Goal: Transaction & Acquisition: Obtain resource

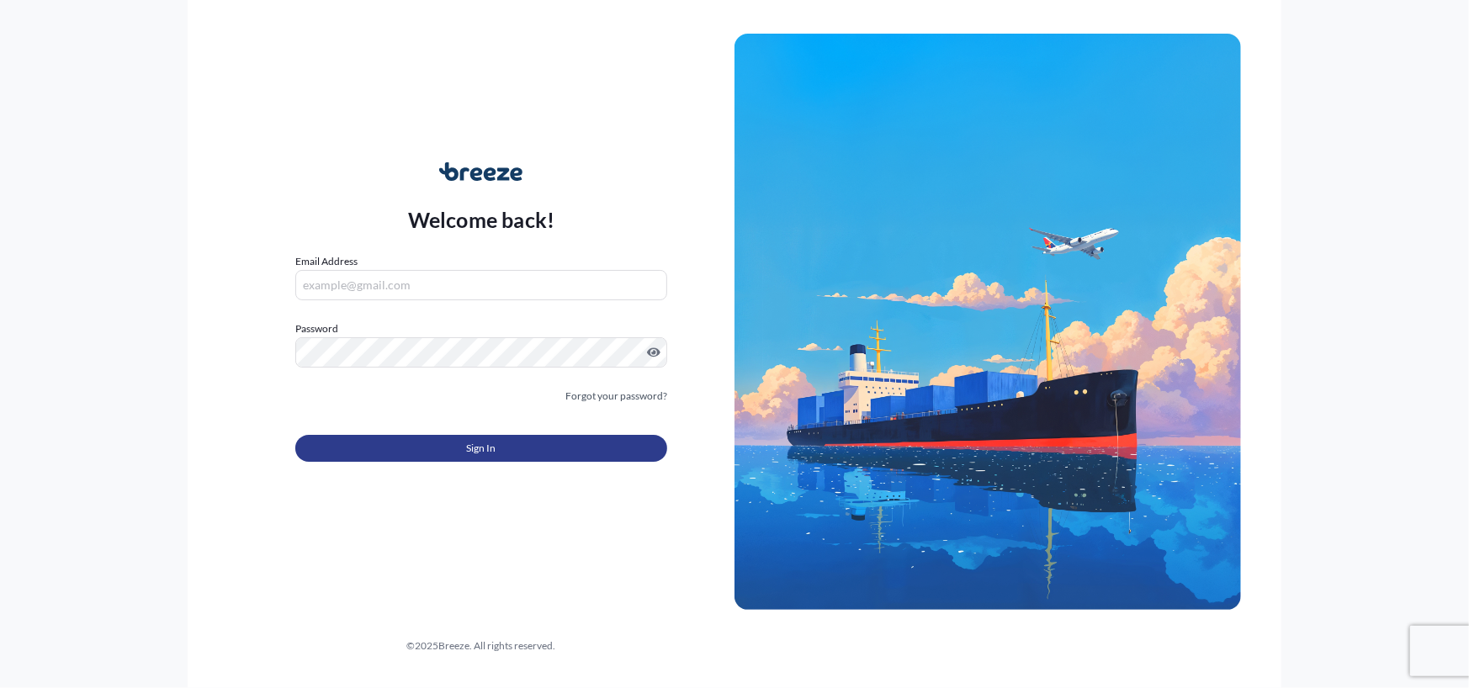
type input "[PERSON_NAME][EMAIL_ADDRESS][PERSON_NAME][DOMAIN_NAME]"
click at [443, 447] on button "Sign In" at bounding box center [481, 448] width 372 height 27
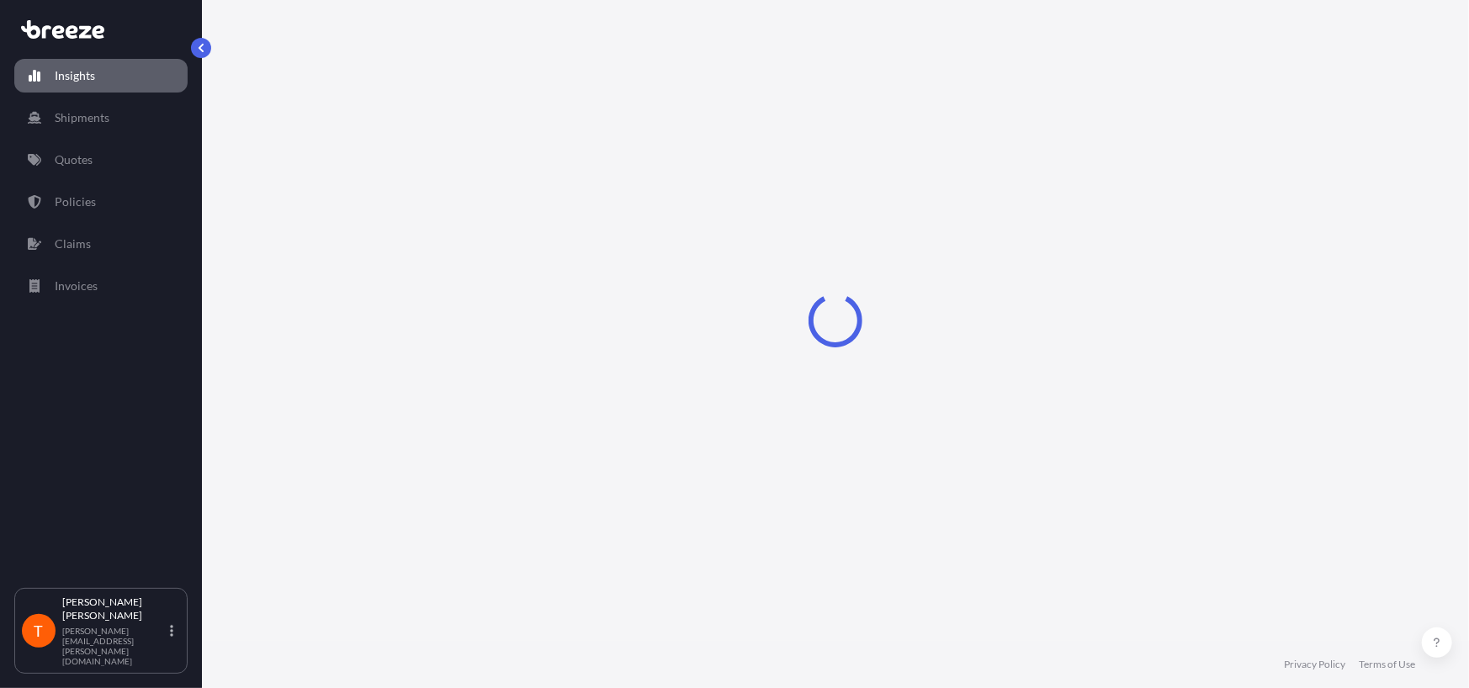
select select "2025"
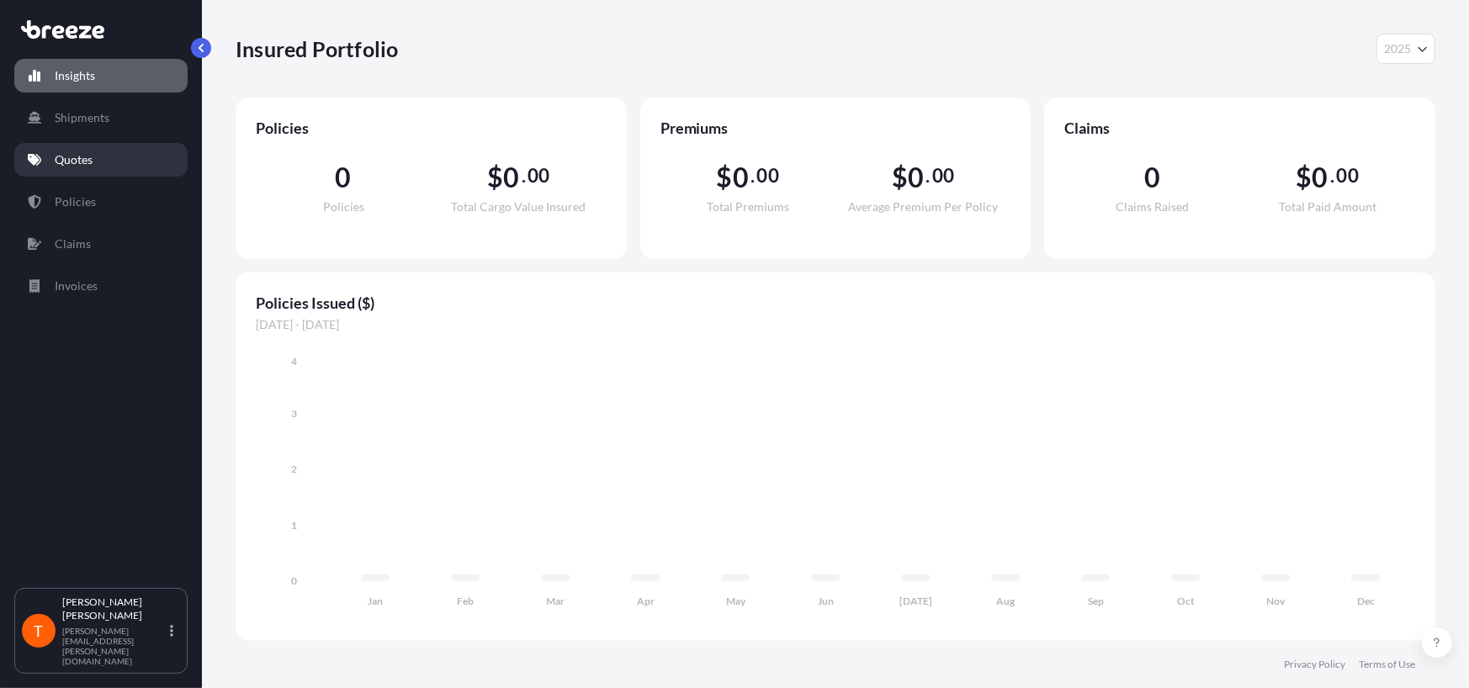
click at [75, 156] on p "Quotes" at bounding box center [74, 159] width 38 height 17
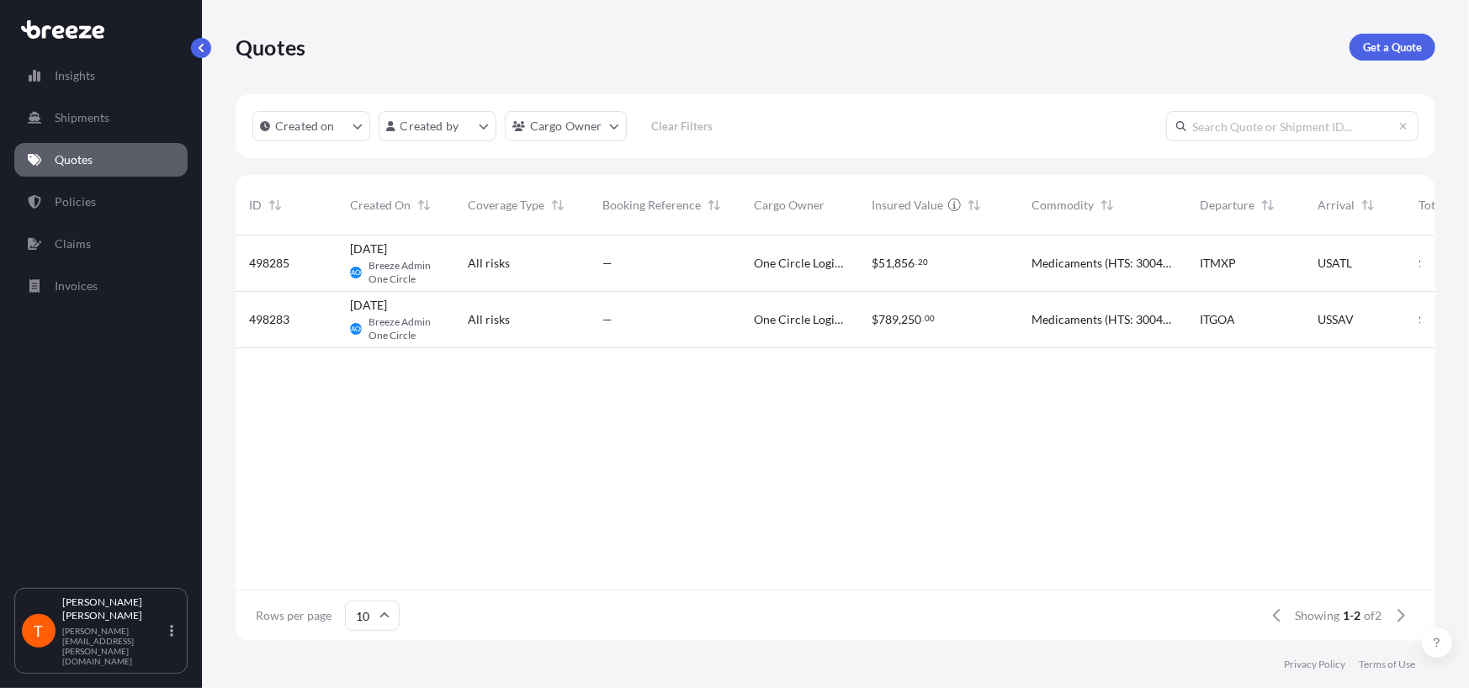
scroll to position [13, 13]
click at [62, 75] on p "Insights" at bounding box center [75, 75] width 40 height 17
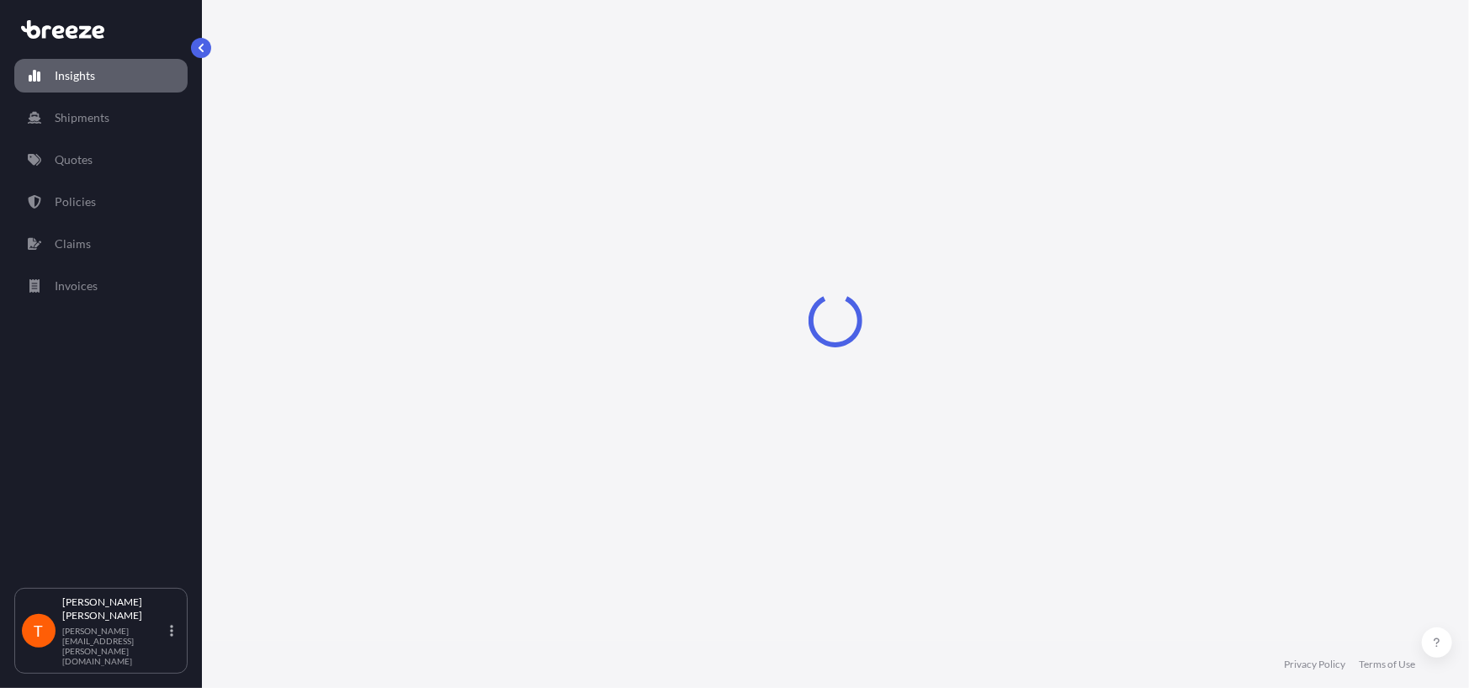
select select "2025"
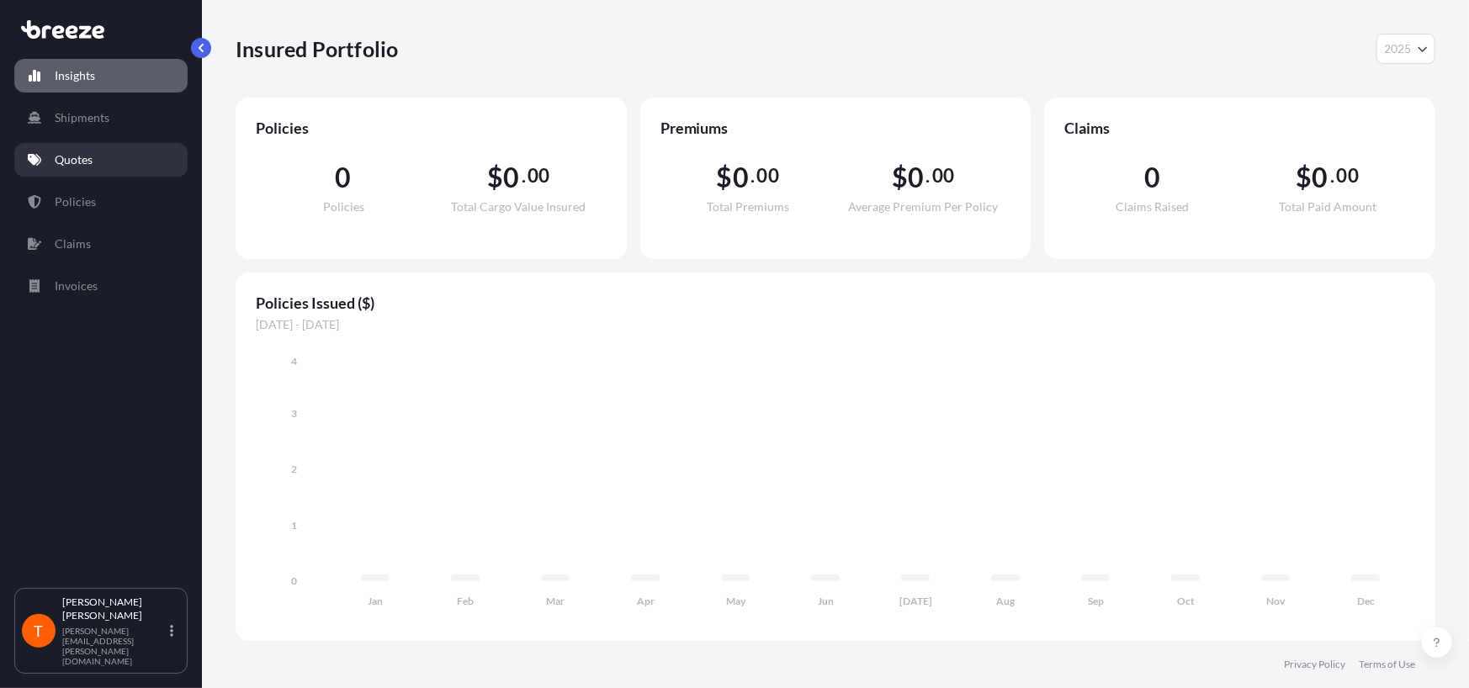
click at [56, 161] on p "Quotes" at bounding box center [74, 159] width 38 height 17
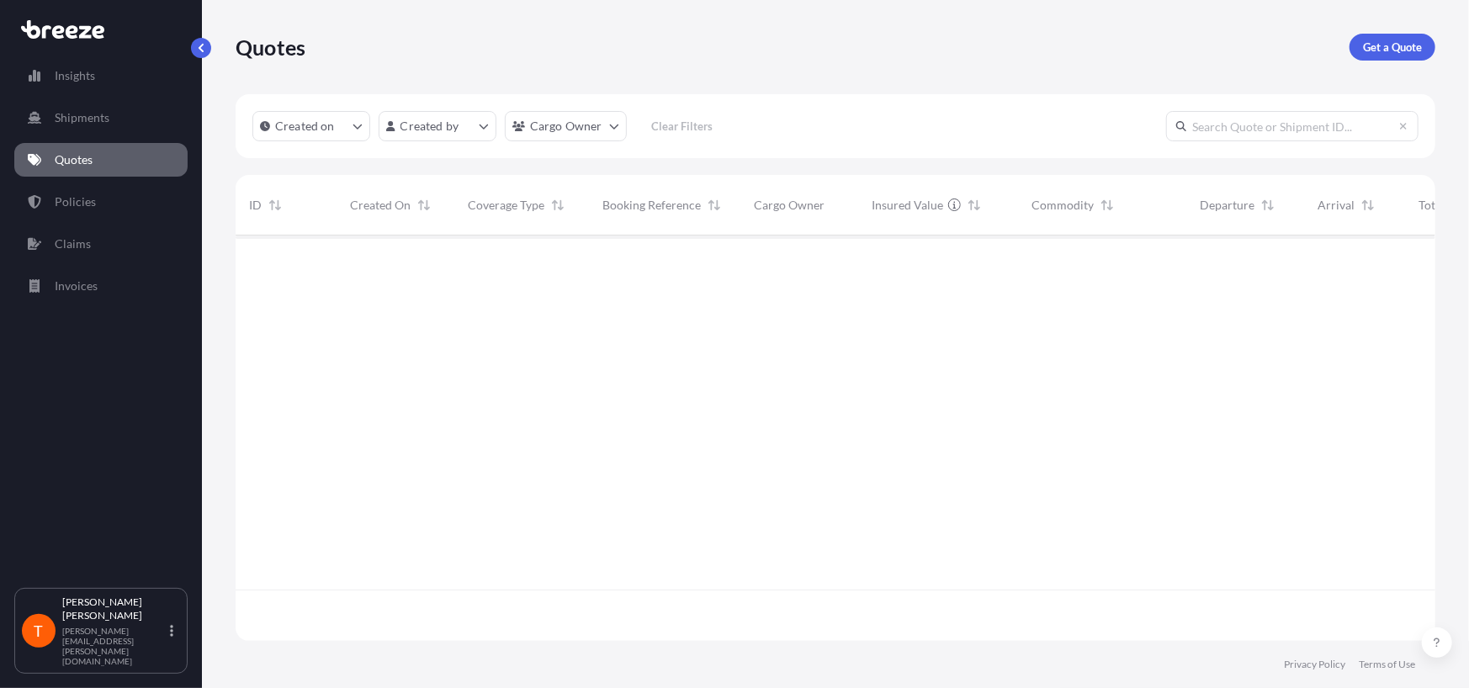
scroll to position [401, 1186]
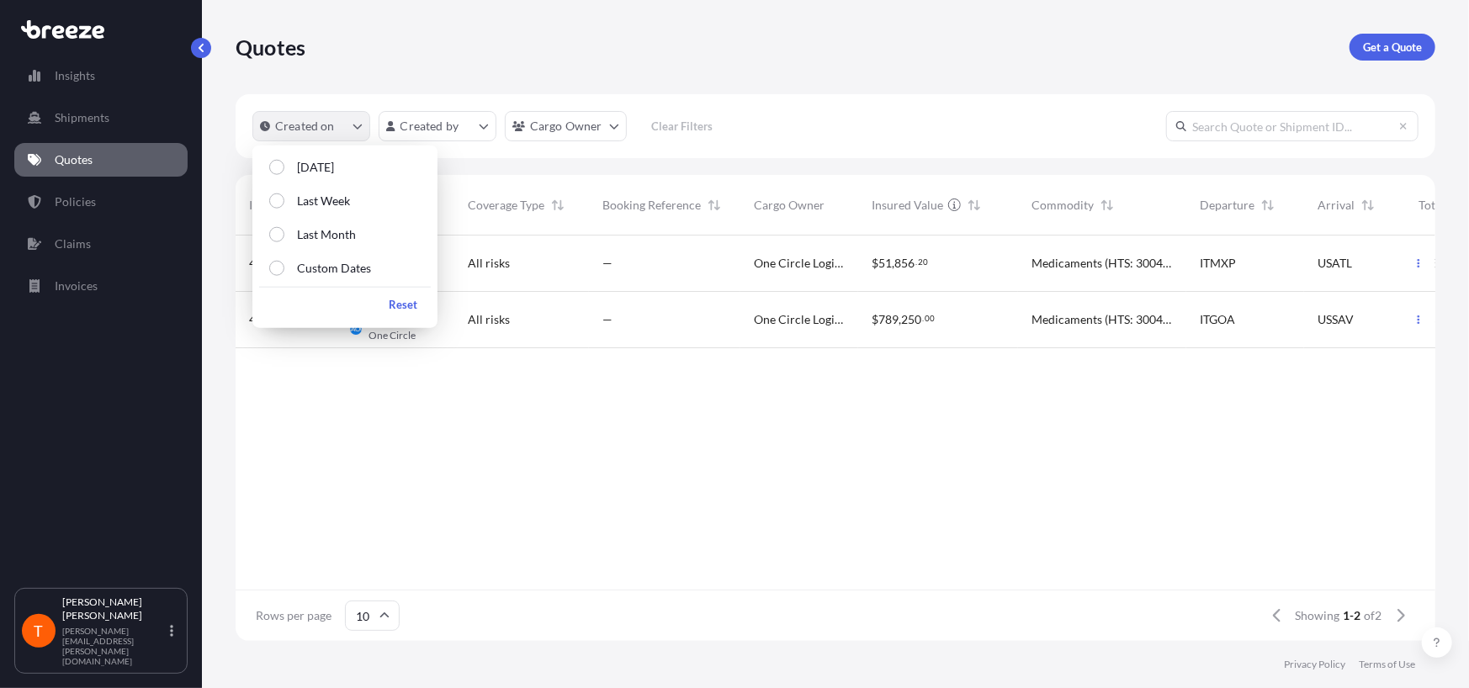
click at [328, 129] on p "Created on" at bounding box center [305, 126] width 60 height 17
click at [437, 129] on html "Insights Shipments Quotes Policies Claims Invoices T [PERSON_NAME] [PERSON_NAME…" at bounding box center [734, 344] width 1469 height 688
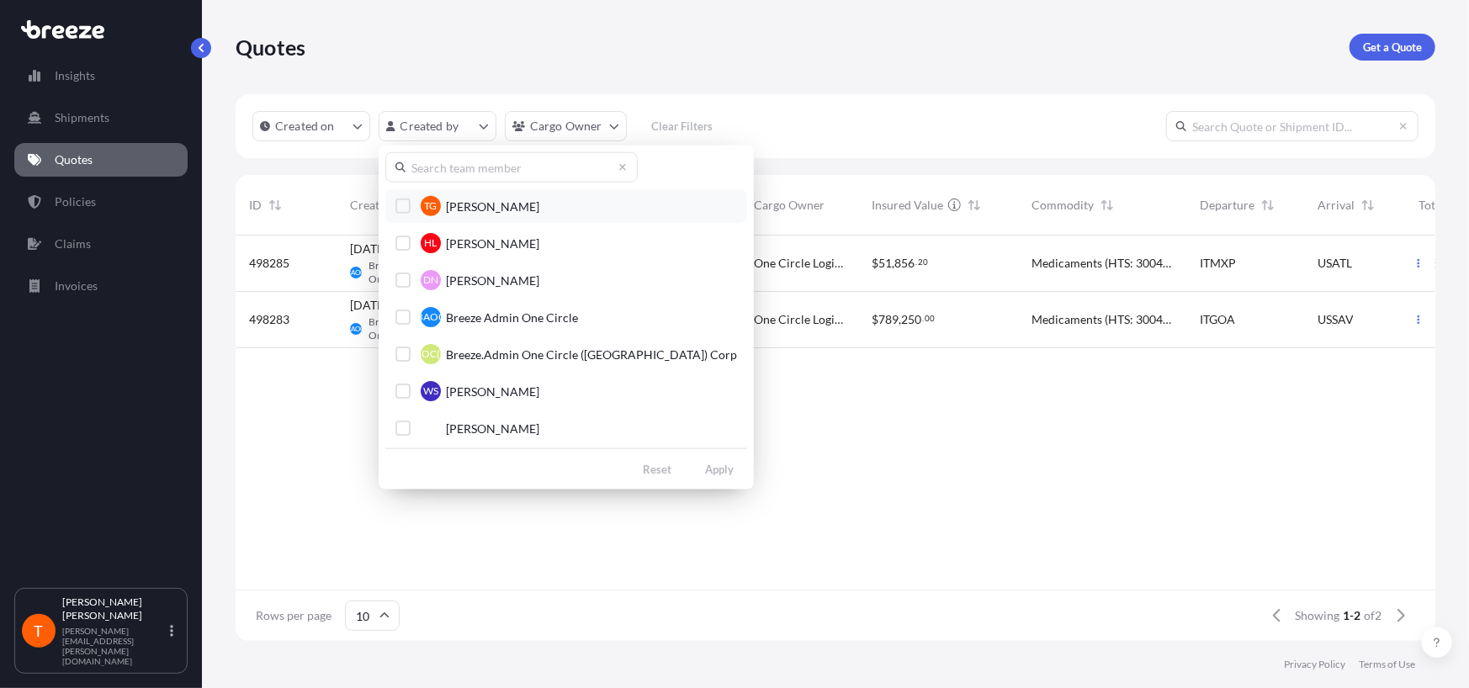
click at [400, 209] on div "Select Option" at bounding box center [402, 206] width 15 height 15
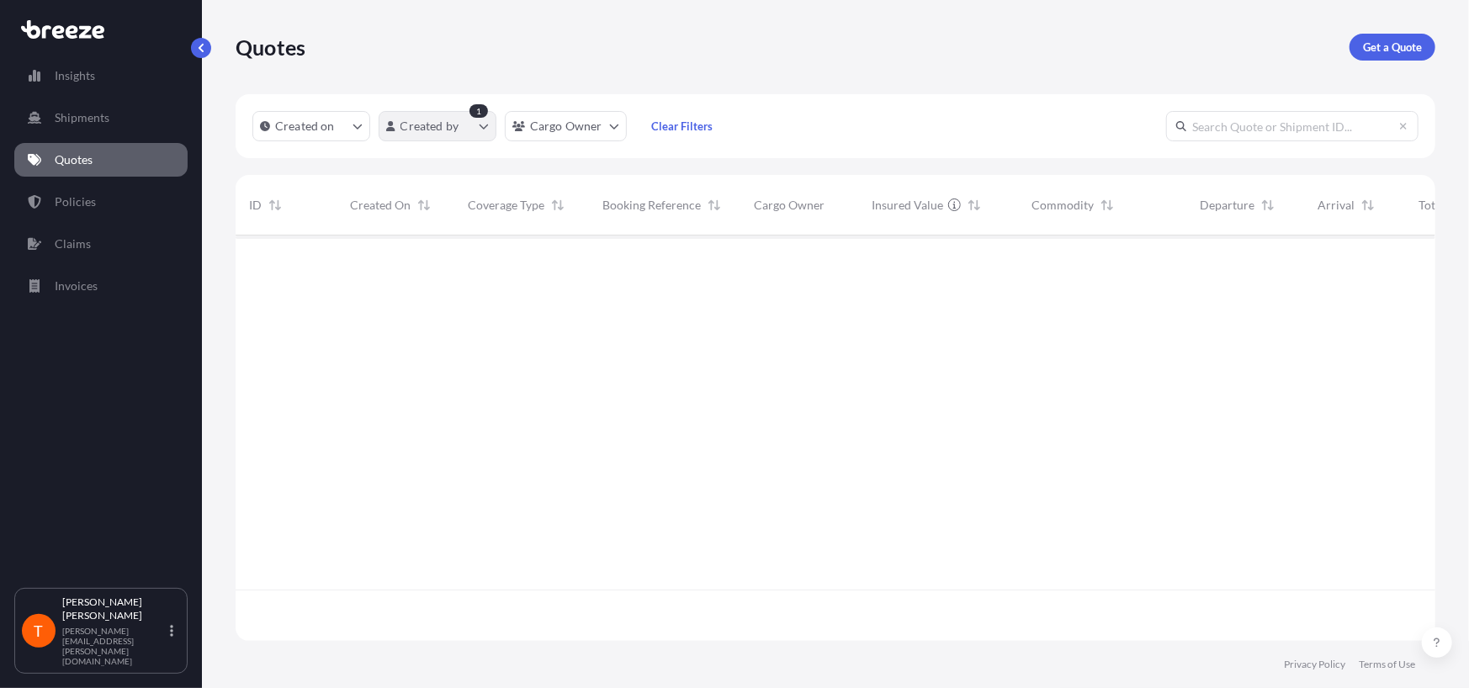
scroll to position [453, 1186]
click at [487, 124] on html "Insights Shipments Quotes Policies Claims Invoices T [PERSON_NAME] [PERSON_NAME…" at bounding box center [734, 344] width 1469 height 688
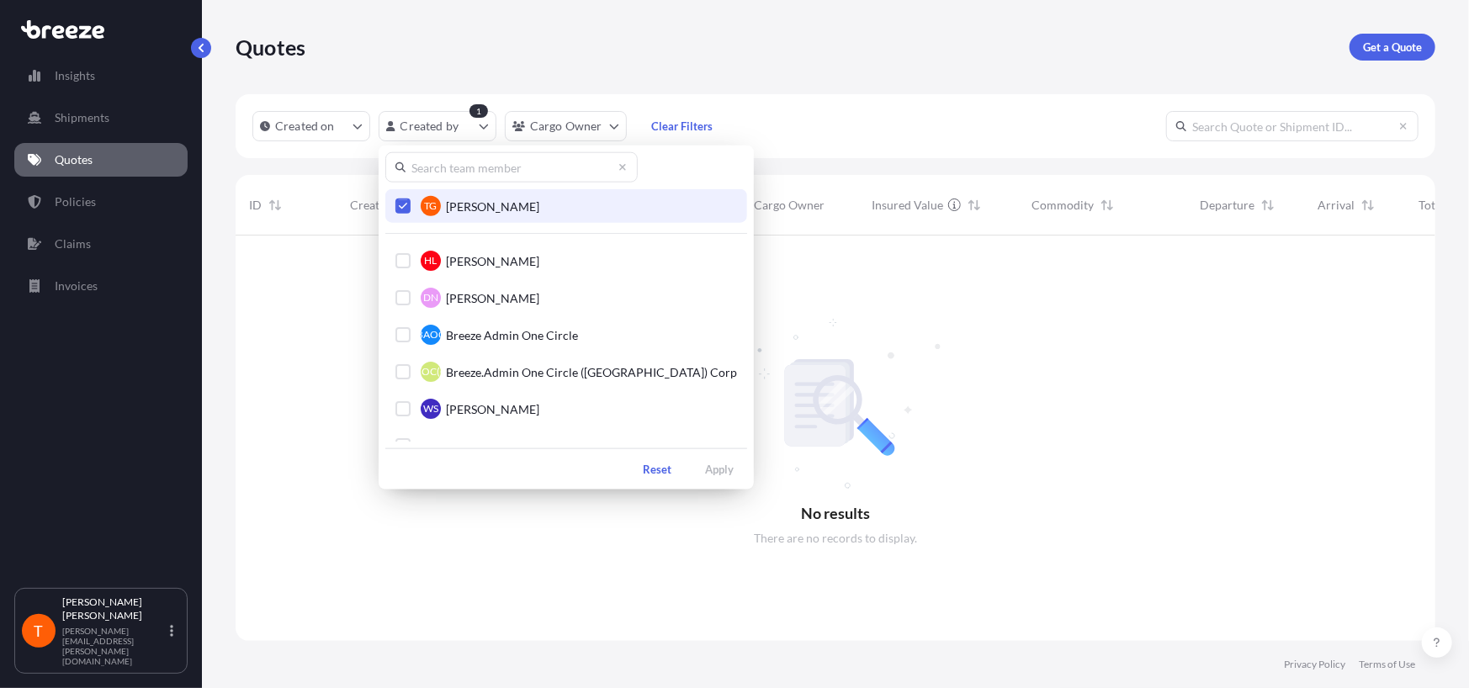
click at [402, 209] on icon "Select Option" at bounding box center [403, 206] width 9 height 10
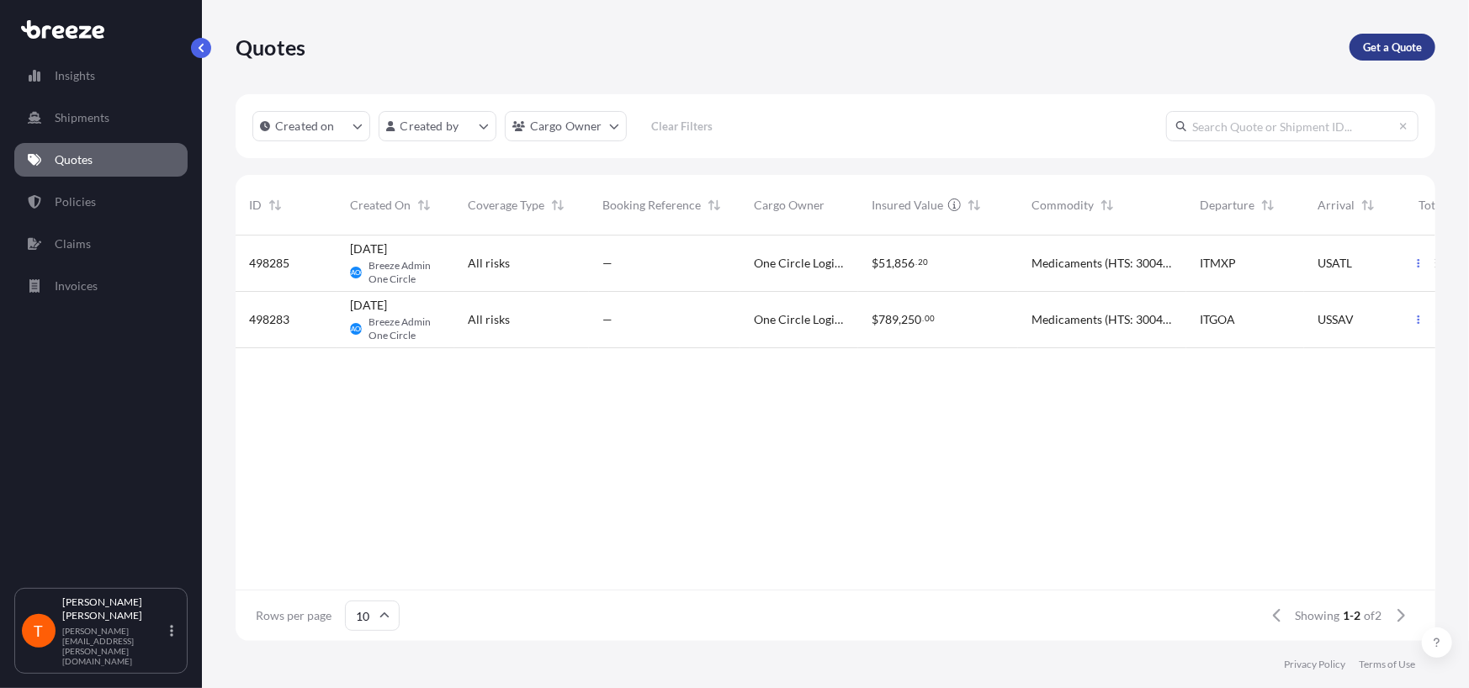
click at [1382, 52] on p "Get a Quote" at bounding box center [1392, 47] width 59 height 17
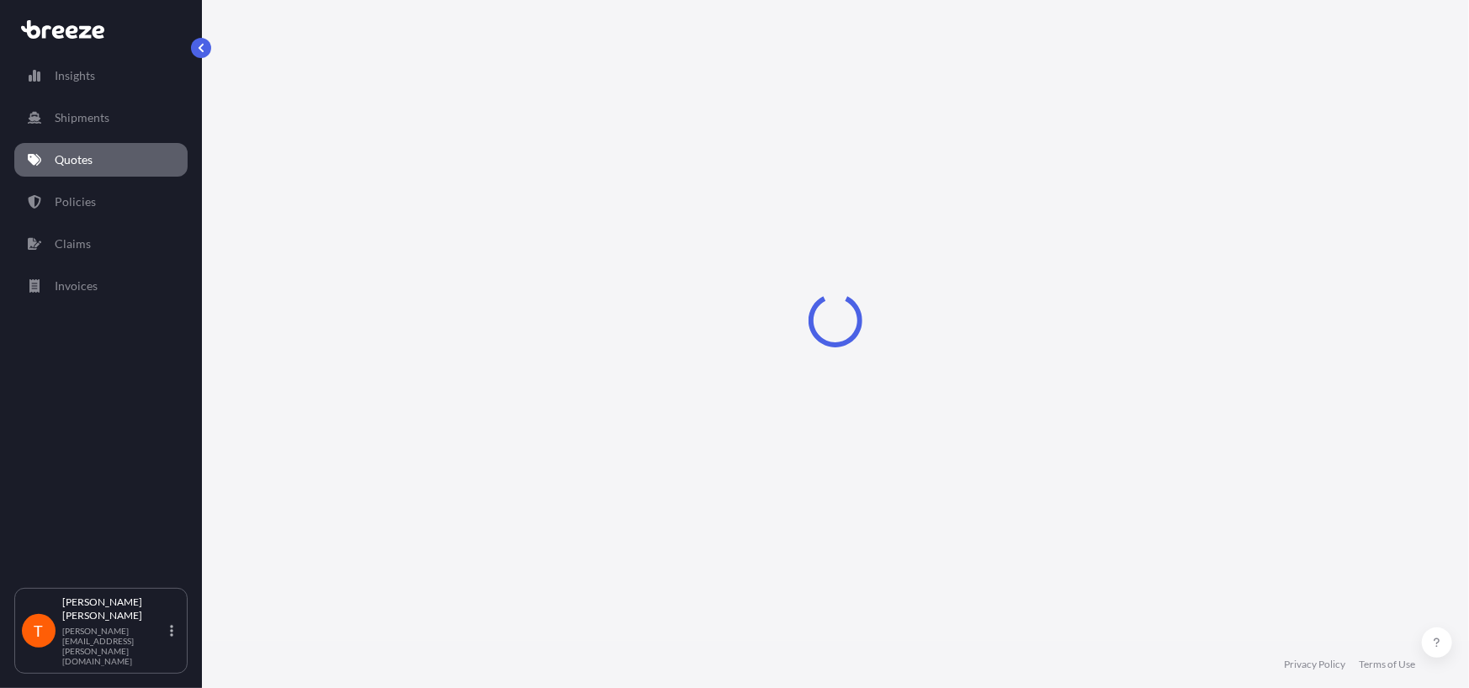
select select "Sea"
select select "1"
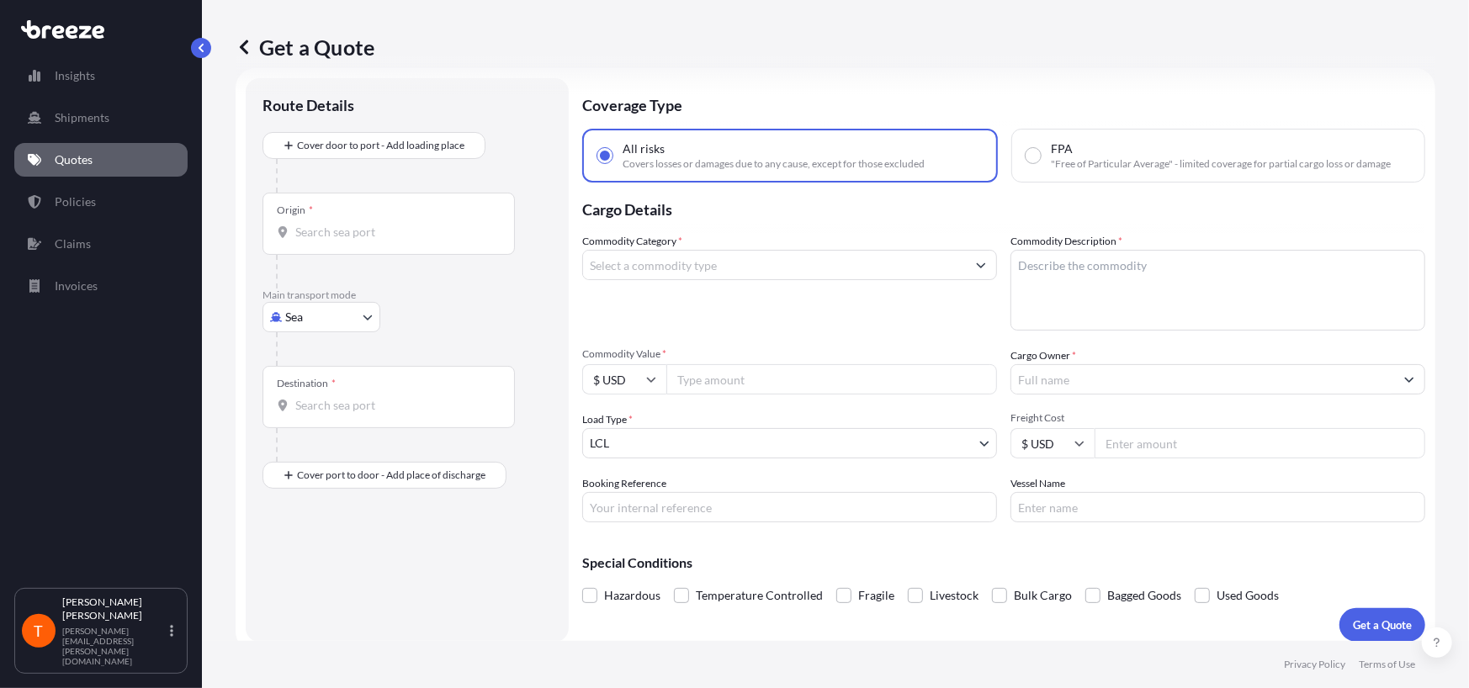
scroll to position [36, 0]
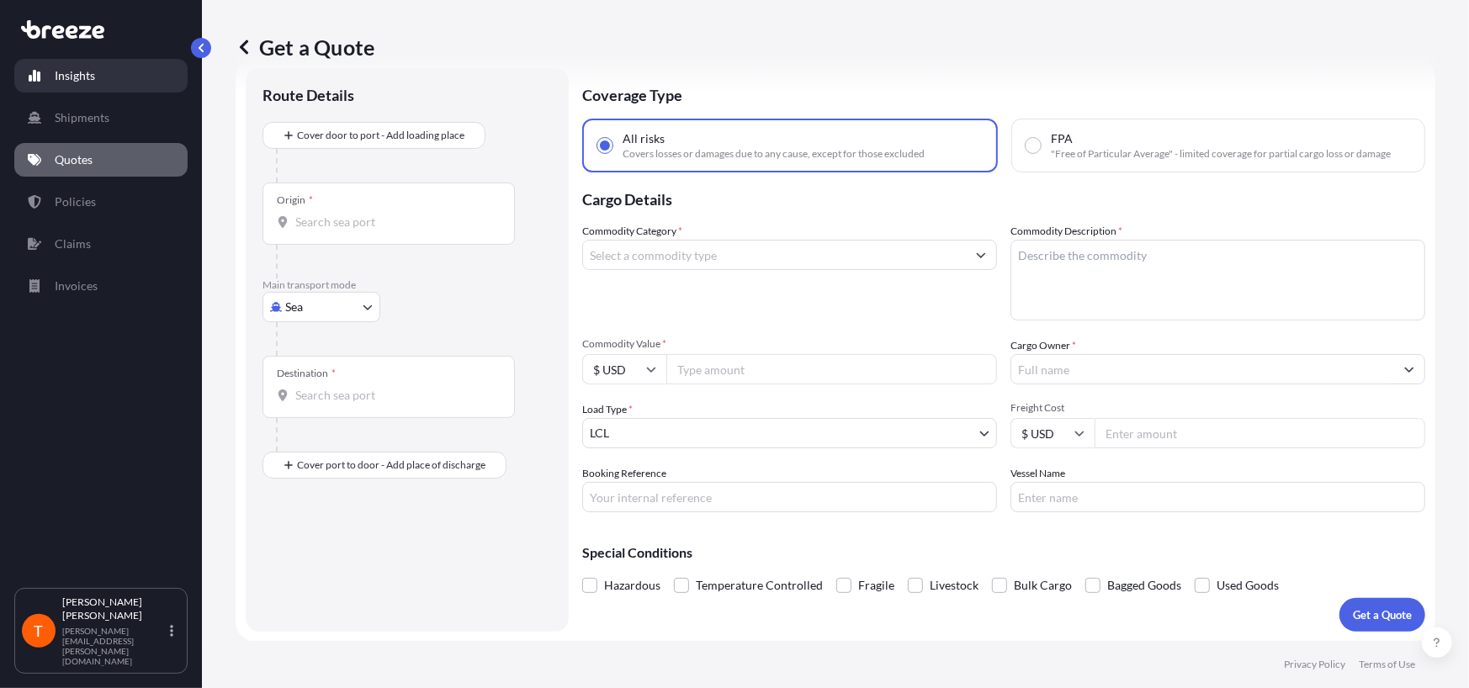
click at [83, 76] on p "Insights" at bounding box center [75, 75] width 40 height 17
select select "2025"
